Goal: Transaction & Acquisition: Purchase product/service

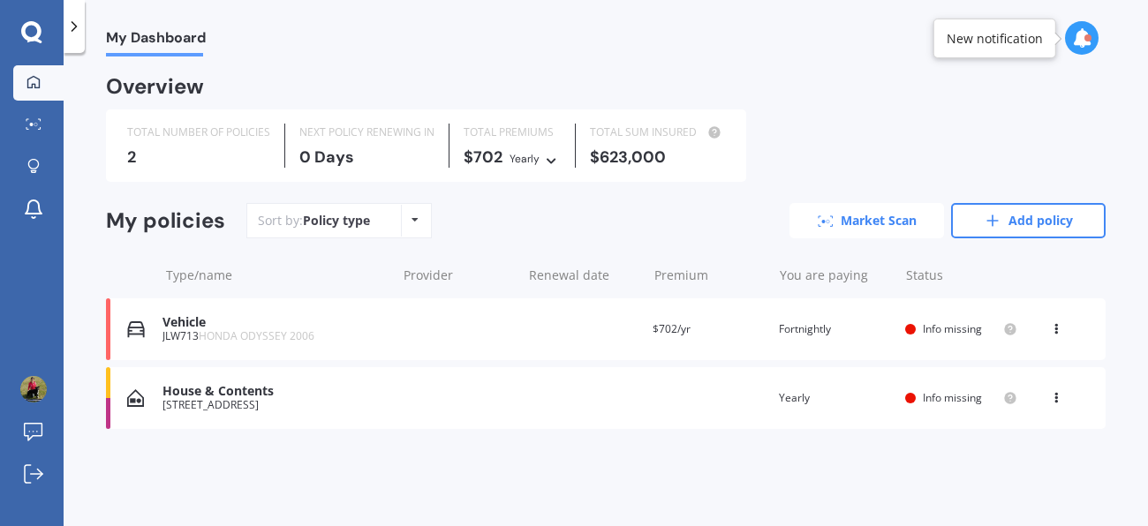
click at [852, 218] on link "Market Scan" at bounding box center [866, 220] width 155 height 35
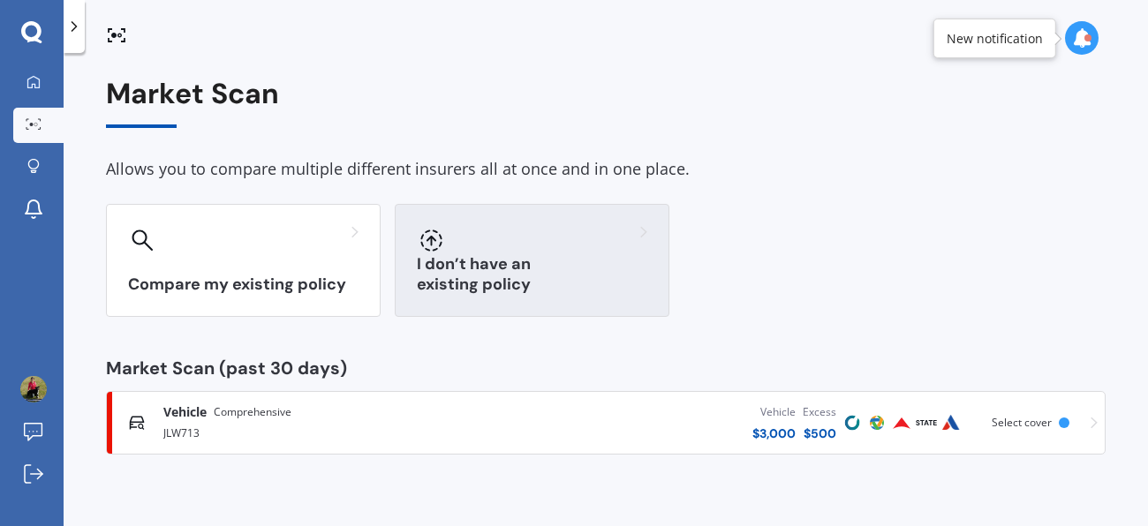
click at [475, 250] on div at bounding box center [532, 240] width 230 height 28
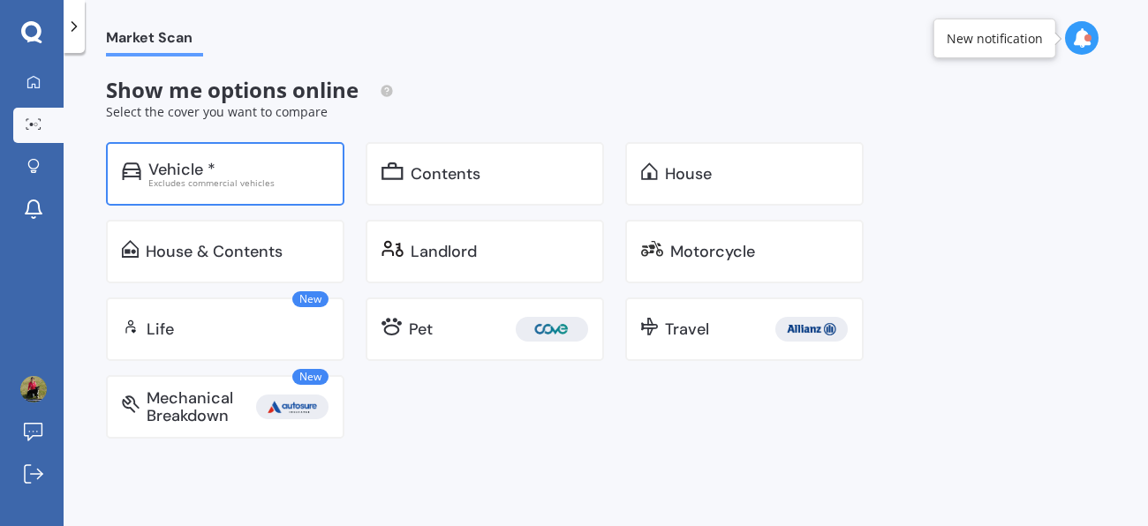
click at [308, 181] on div "Excludes commercial vehicles" at bounding box center [238, 182] width 180 height 9
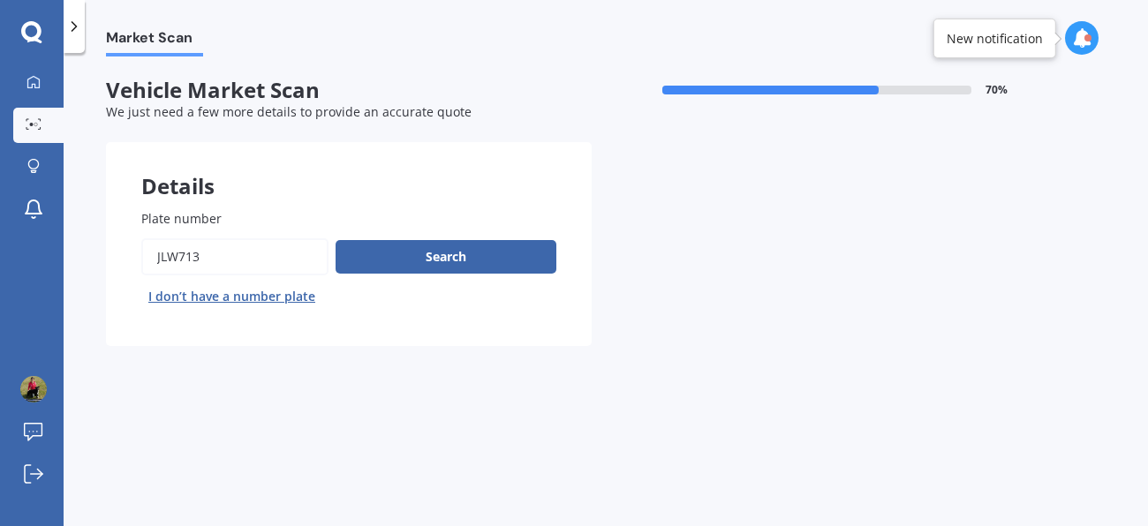
click at [217, 249] on input "Plate number" at bounding box center [234, 256] width 187 height 37
type input "J"
type input "rdg201"
click at [486, 261] on button "Search" at bounding box center [446, 257] width 221 height 34
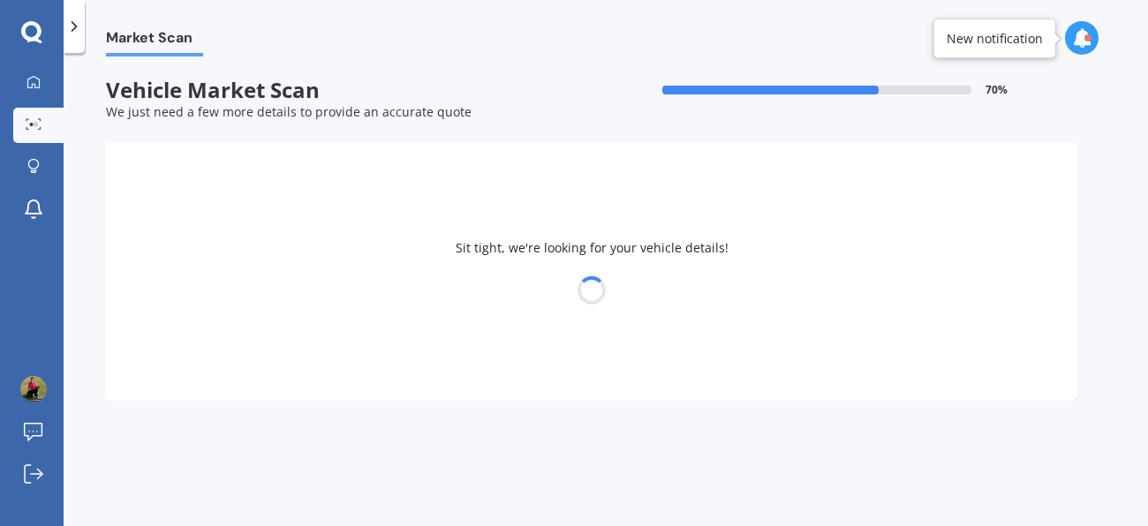
select select "TOYOTA"
select select "HILUX"
select select "11"
select select "12"
select select "1991"
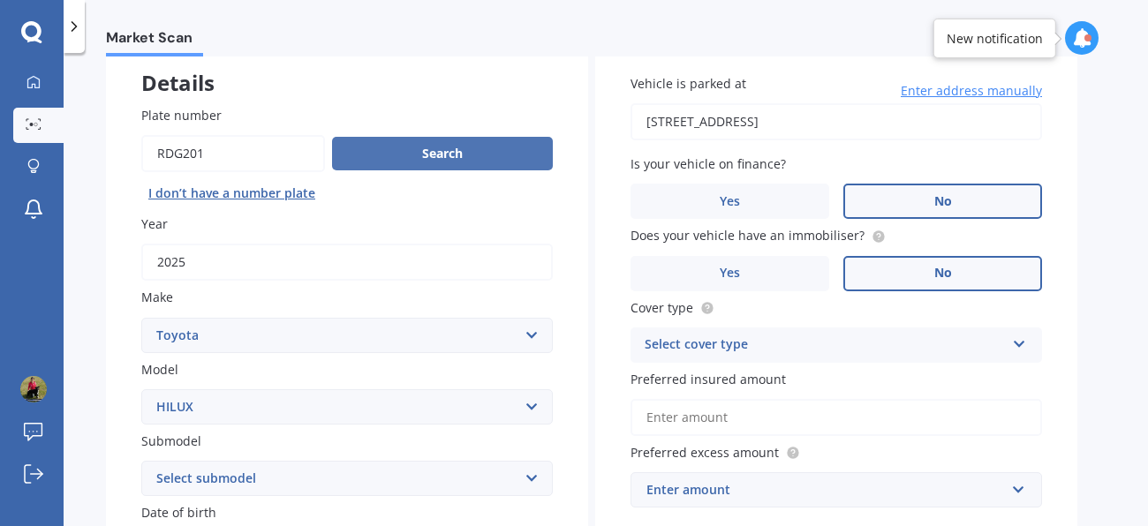
scroll to position [108, 0]
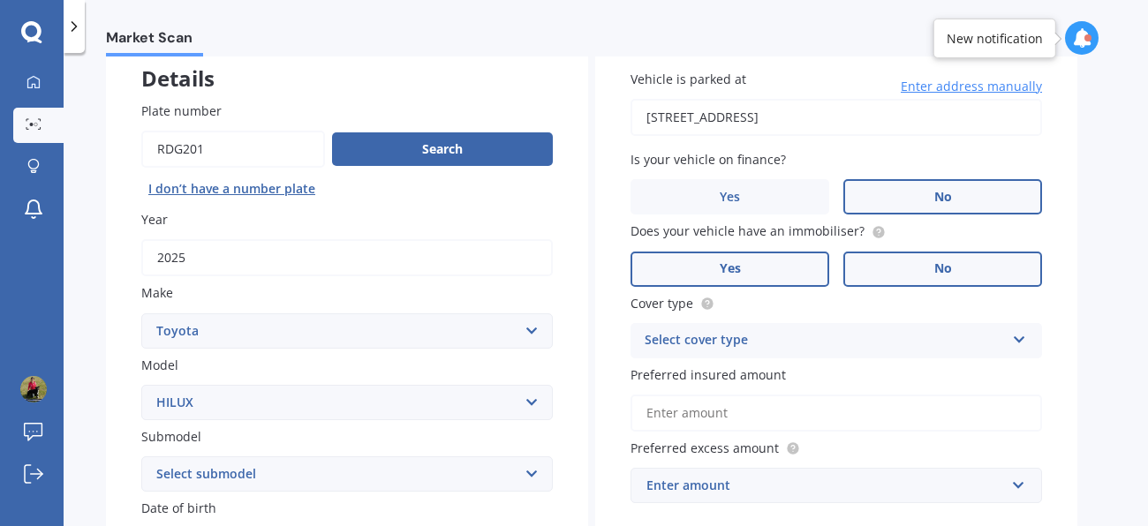
click at [796, 264] on label "Yes" at bounding box center [729, 269] width 199 height 35
click at [0, 0] on input "Yes" at bounding box center [0, 0] width 0 height 0
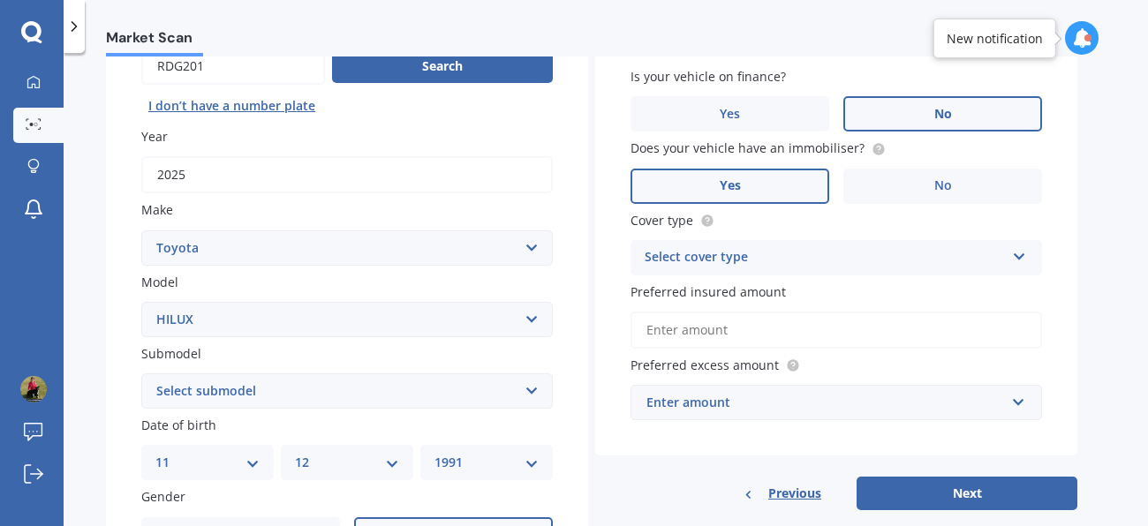
scroll to position [221, 0]
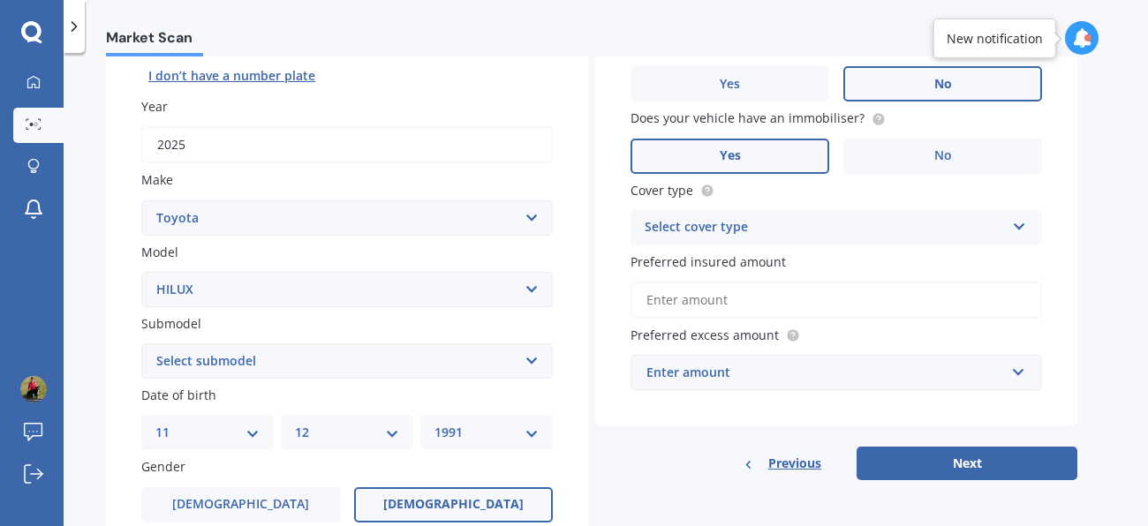
click at [833, 222] on div "Select cover type" at bounding box center [825, 227] width 360 height 21
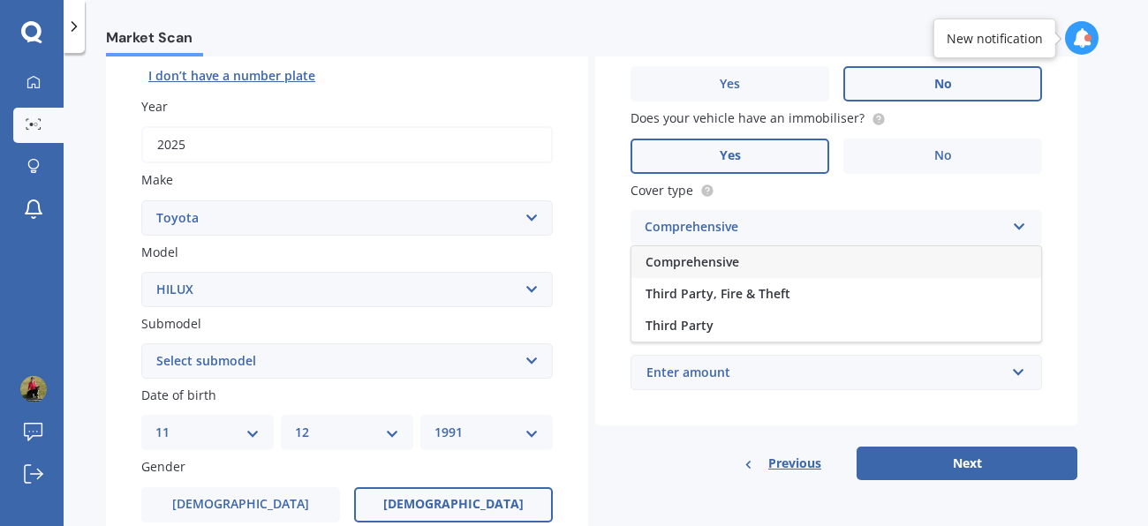
click at [791, 268] on div "Comprehensive" at bounding box center [836, 262] width 410 height 32
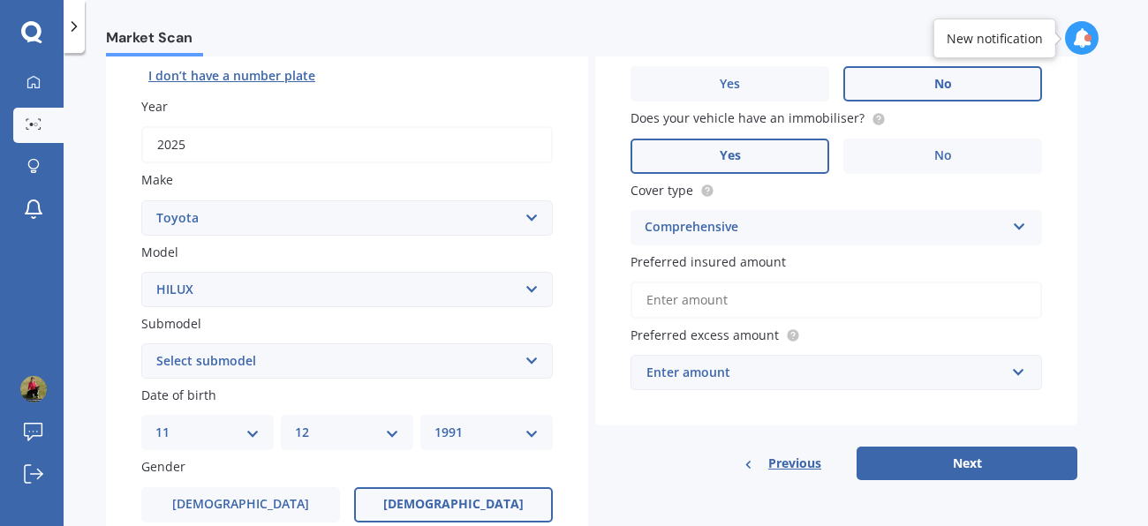
click at [738, 298] on input "Preferred insured amount" at bounding box center [835, 300] width 411 height 37
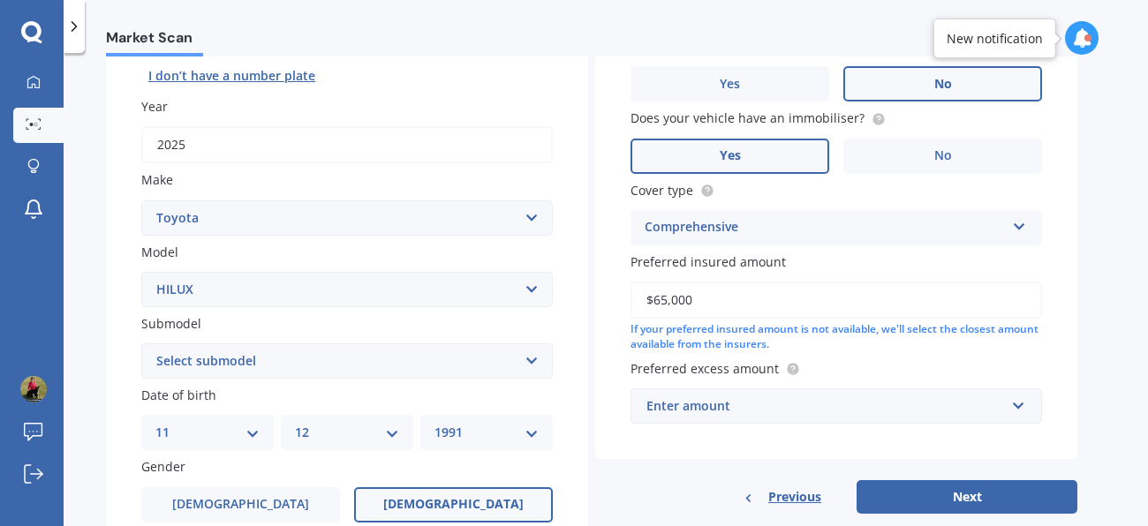
type input "$65,000"
click at [1083, 277] on div "Market Scan Vehicle Market Scan 70 % We just need a few more details to provide…" at bounding box center [606, 293] width 1084 height 473
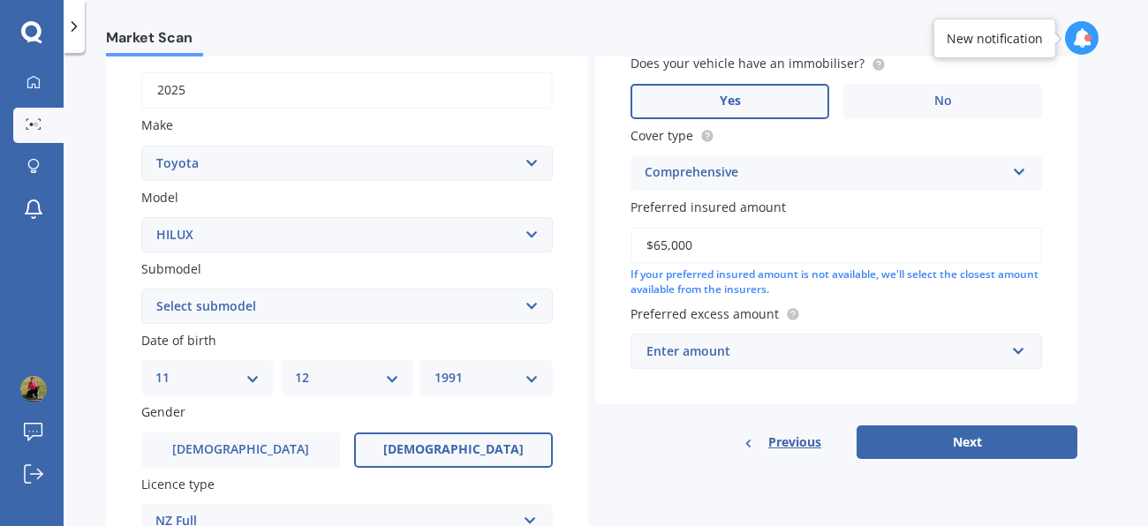
scroll to position [276, 0]
click at [1006, 339] on input "text" at bounding box center [830, 351] width 396 height 34
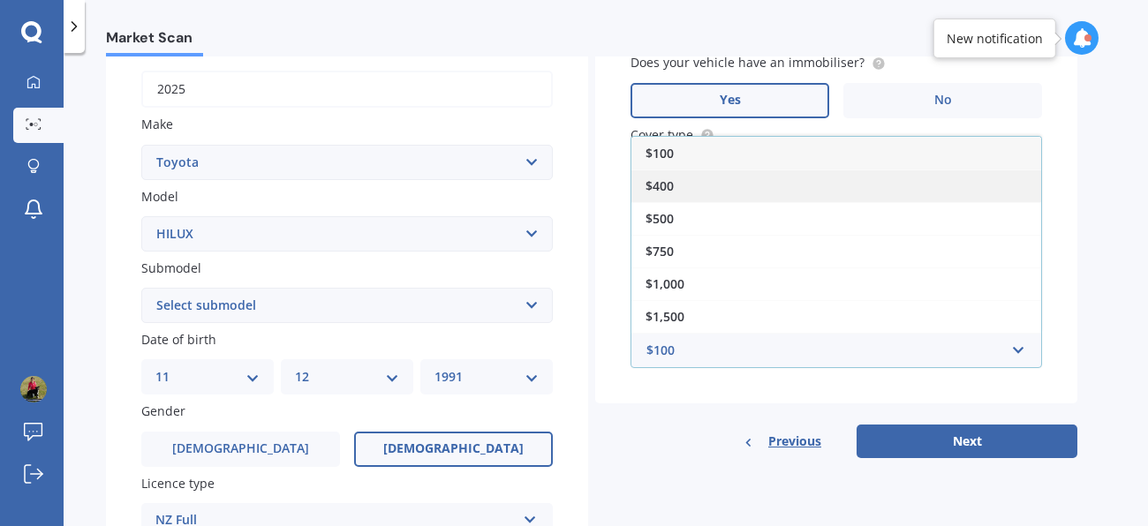
click at [980, 181] on div "$400" at bounding box center [836, 186] width 410 height 33
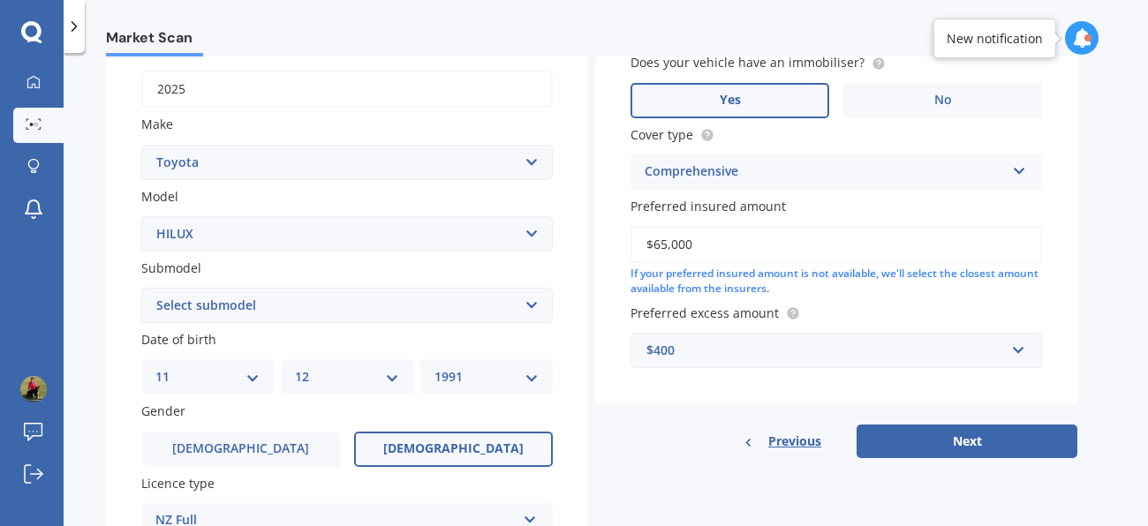
click at [691, 398] on div "Vehicle is parked at 33 Winter Street, Mangapapa, Gisborne 4010 Enter address m…" at bounding box center [836, 162] width 482 height 592
click at [530, 309] on select "Select submodel (All other) Diesel Diesel 4WD Petrol 4WD SR TD DC 2.8D/6AT/UT S…" at bounding box center [346, 305] width 411 height 35
select select "SR TD DC 2.8D/6AT/UT"
click at [141, 288] on select "Select submodel (All other) Diesel Diesel 4WD Petrol 4WD SR TD DC 2.8D/6AT/UT S…" at bounding box center [346, 305] width 411 height 35
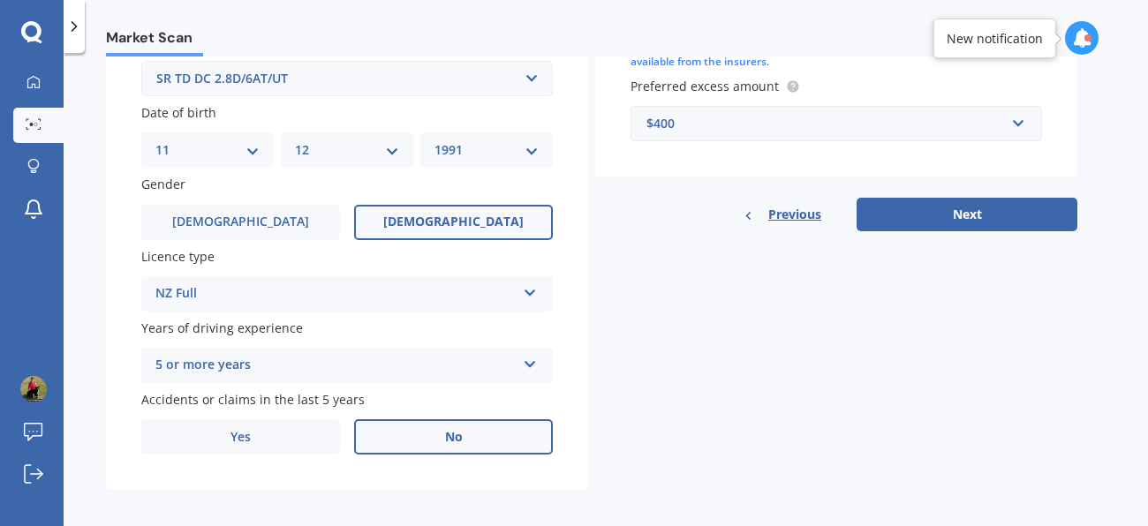
scroll to position [505, 0]
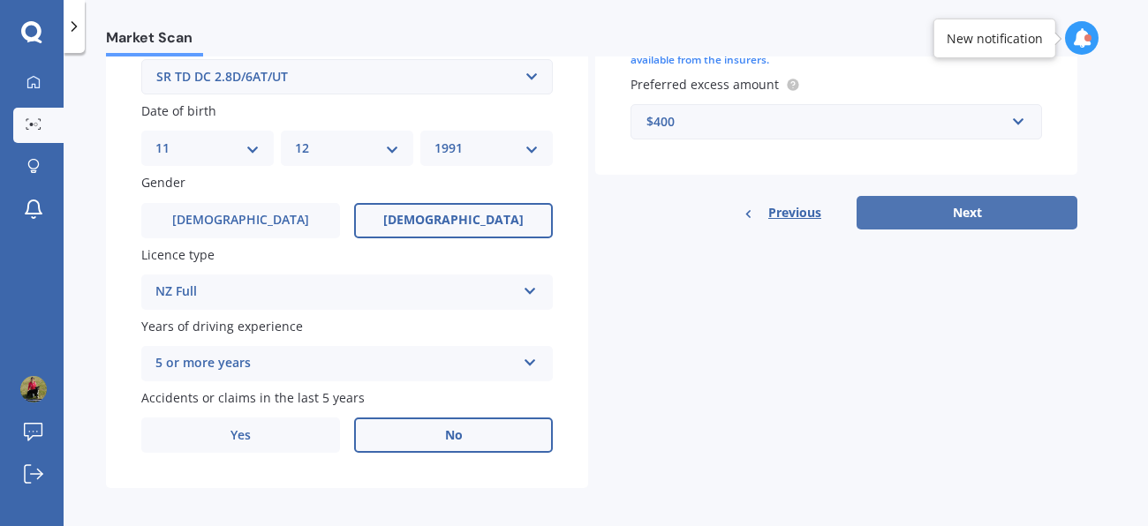
click at [992, 208] on button "Next" at bounding box center [967, 213] width 221 height 34
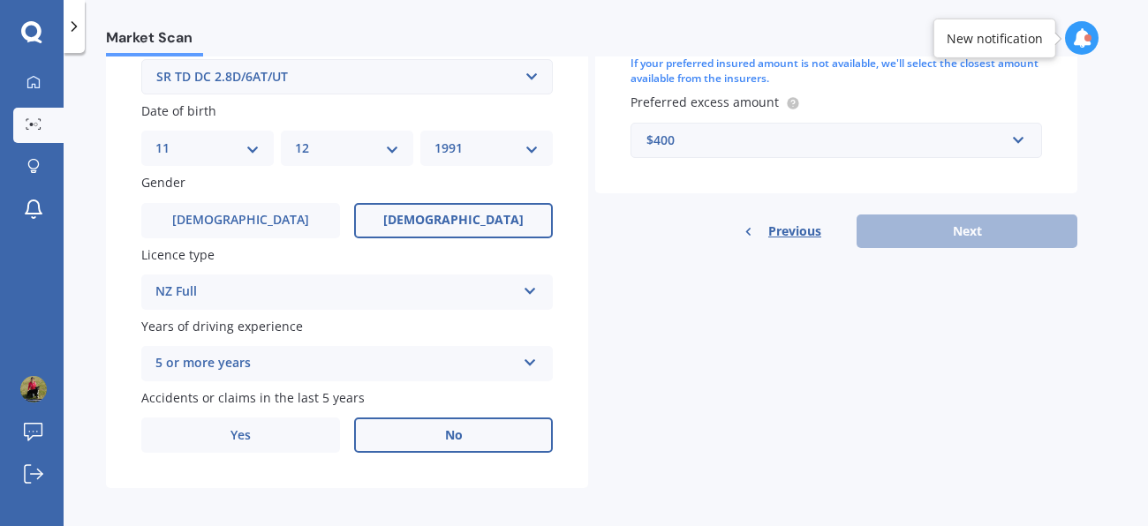
scroll to position [121, 0]
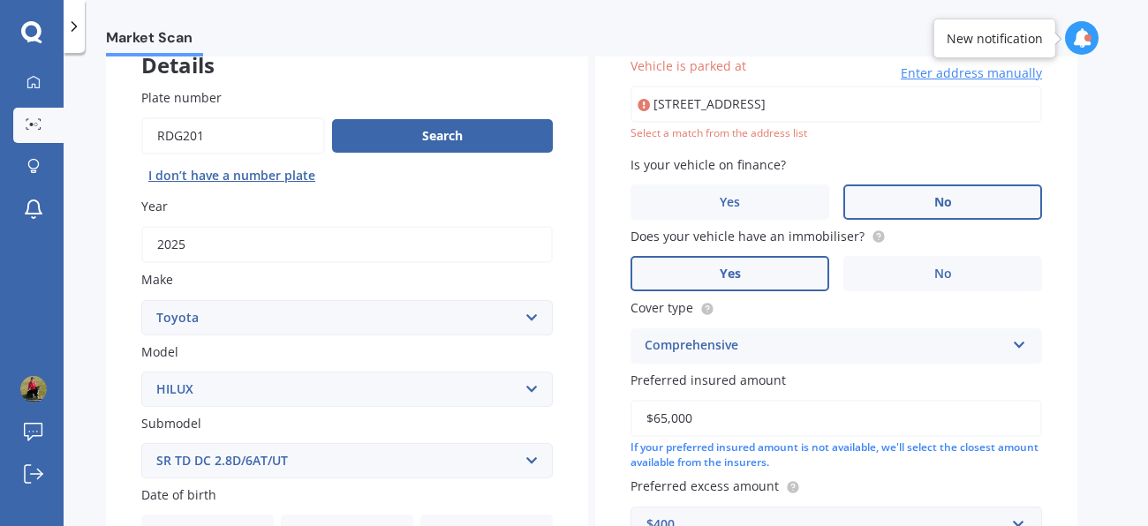
type input "33 Winter Street, Mangapapa, Gisborne 4010"
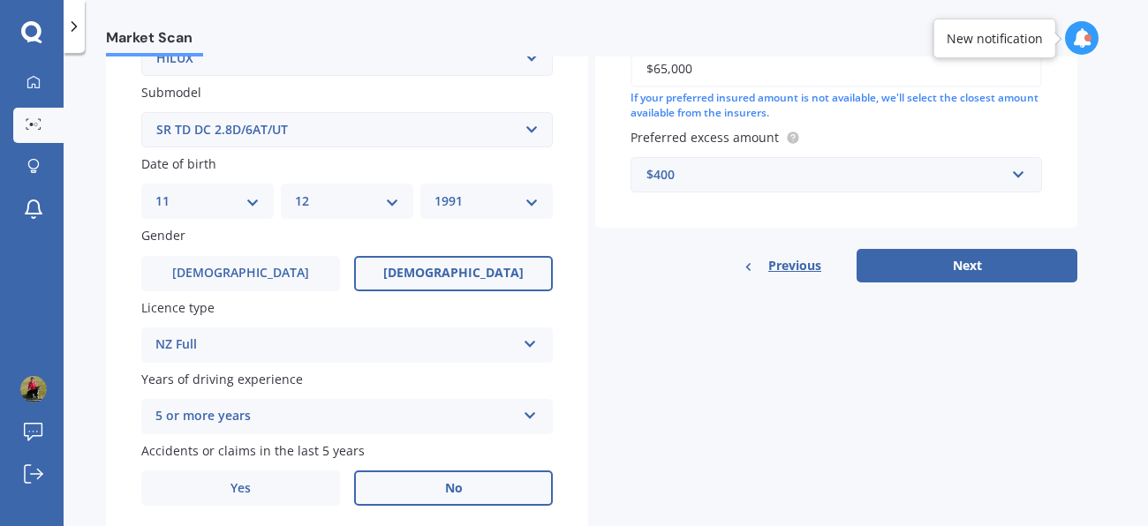
scroll to position [505, 0]
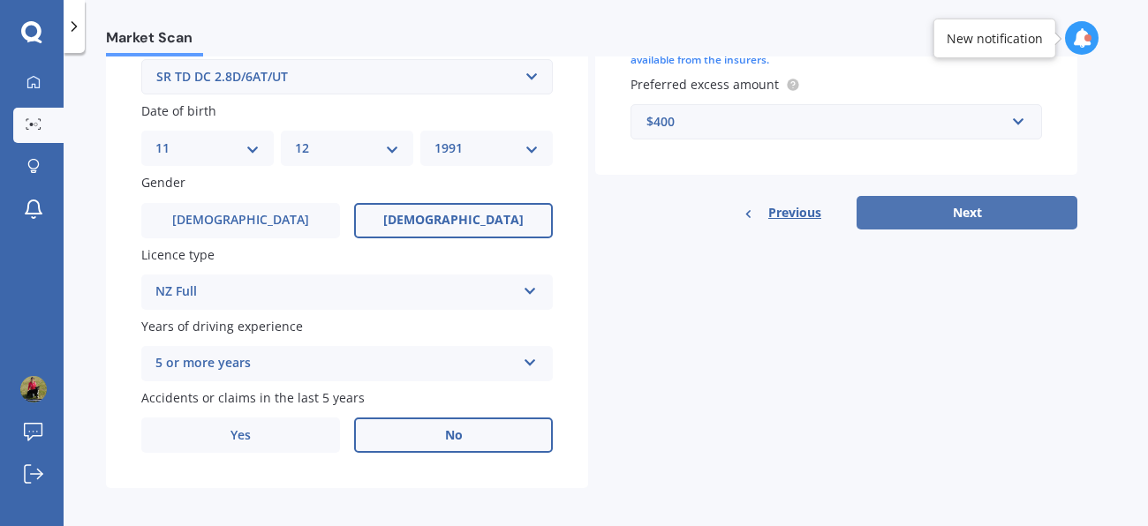
click at [970, 211] on button "Next" at bounding box center [967, 213] width 221 height 34
select select "11"
select select "12"
select select "1991"
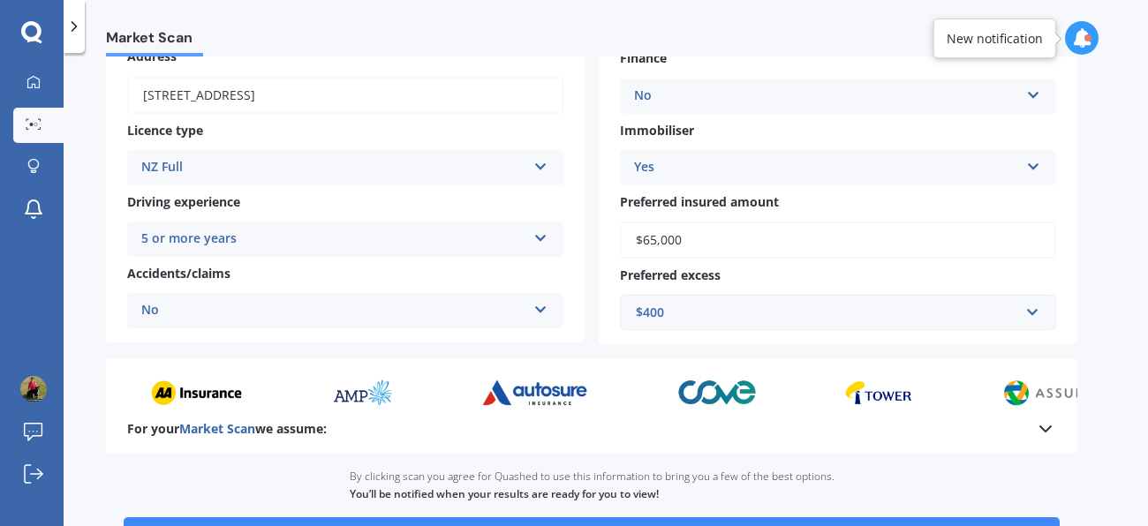
scroll to position [381, 0]
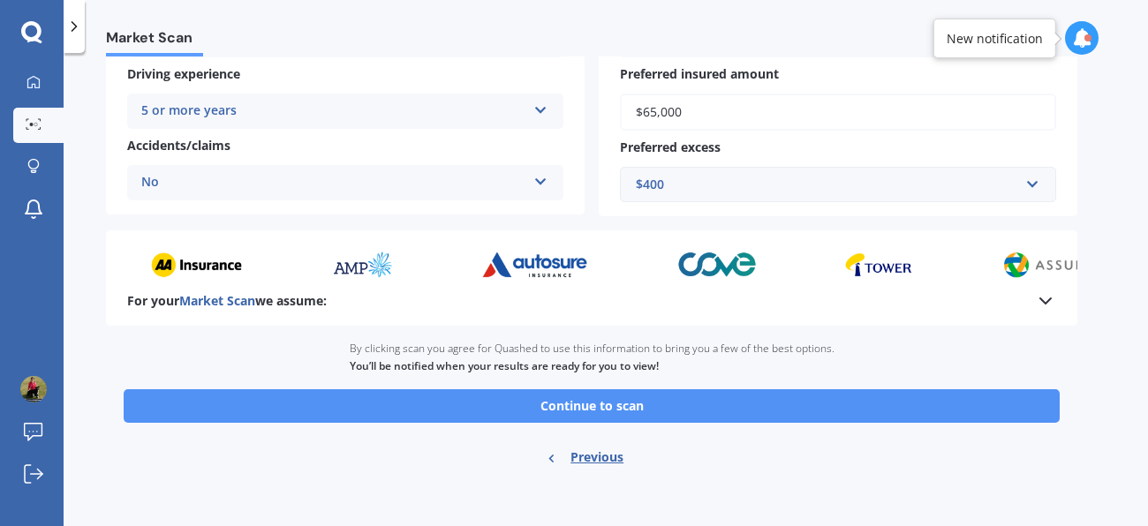
click at [567, 411] on button "Continue to scan" at bounding box center [592, 406] width 936 height 34
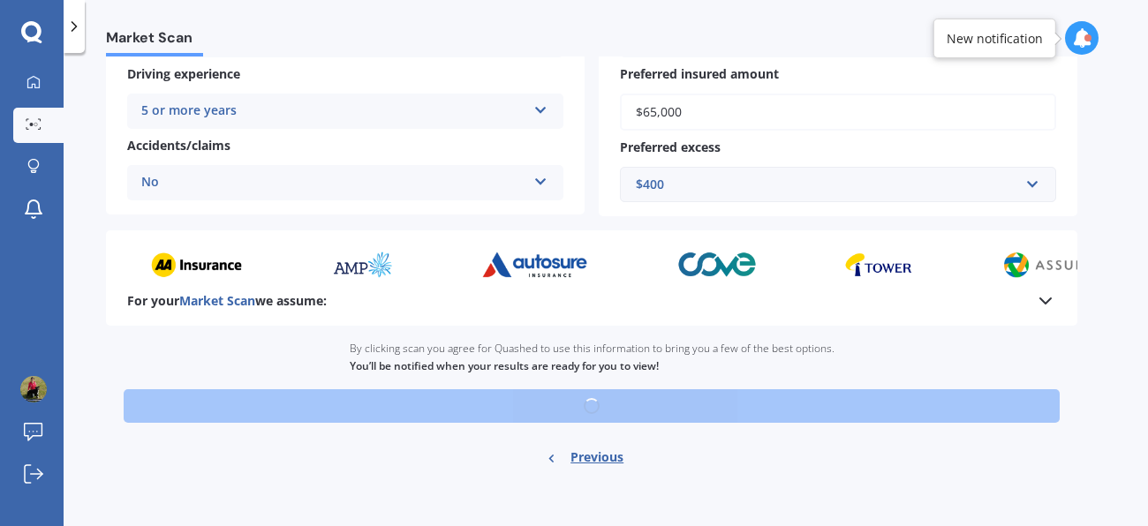
scroll to position [380, 0]
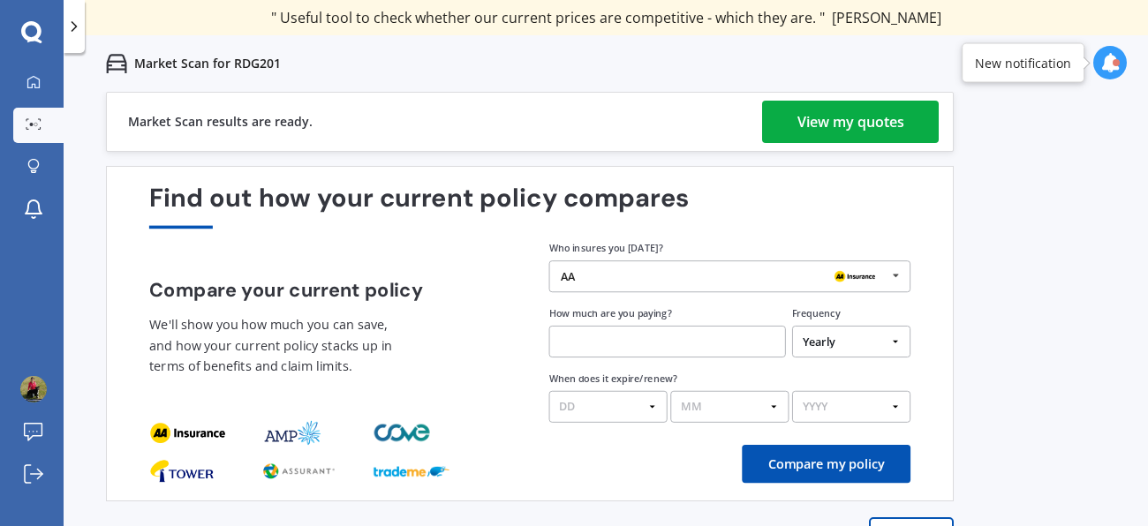
click at [874, 117] on div "View my quotes" at bounding box center [850, 122] width 107 height 42
